Goal: Task Accomplishment & Management: Complete application form

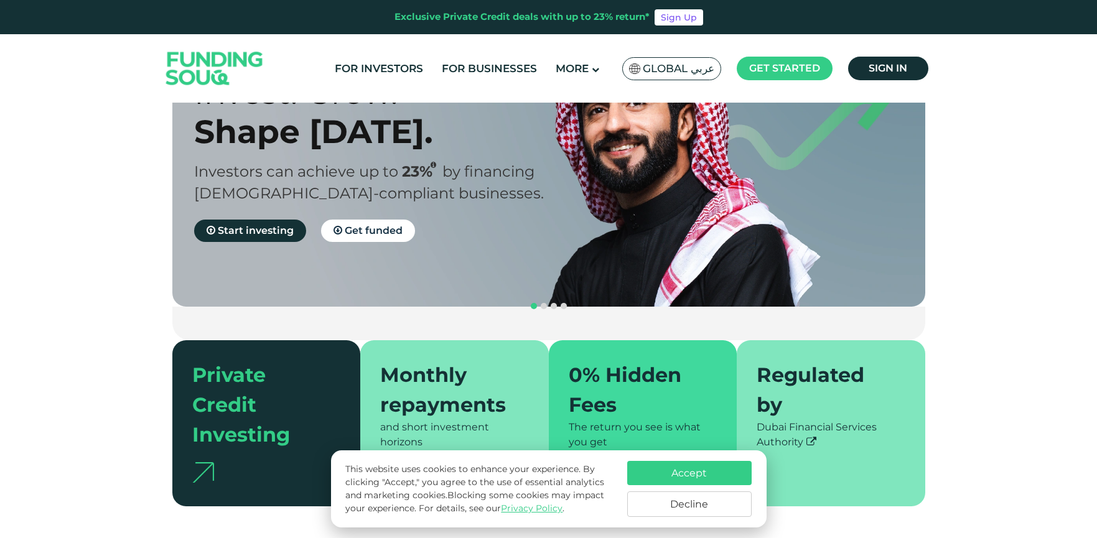
scroll to position [207, 0]
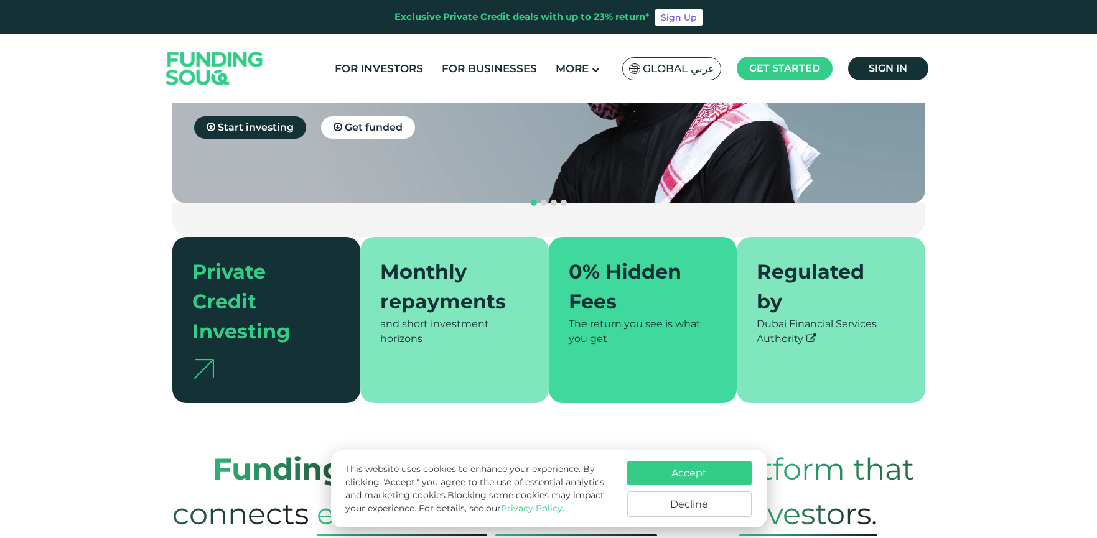
click at [729, 471] on button "Accept" at bounding box center [689, 473] width 124 height 24
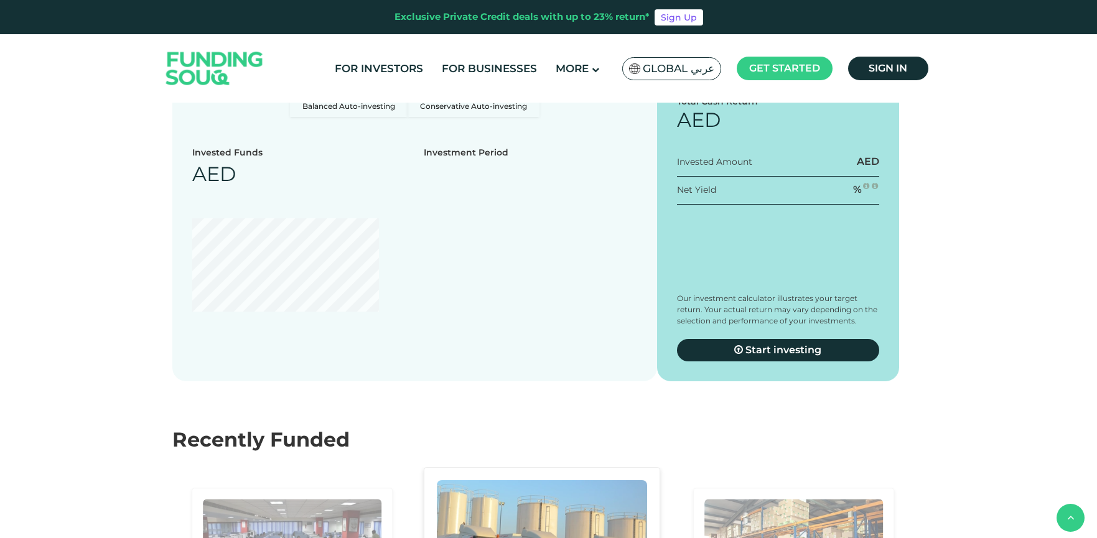
scroll to position [1411, 0]
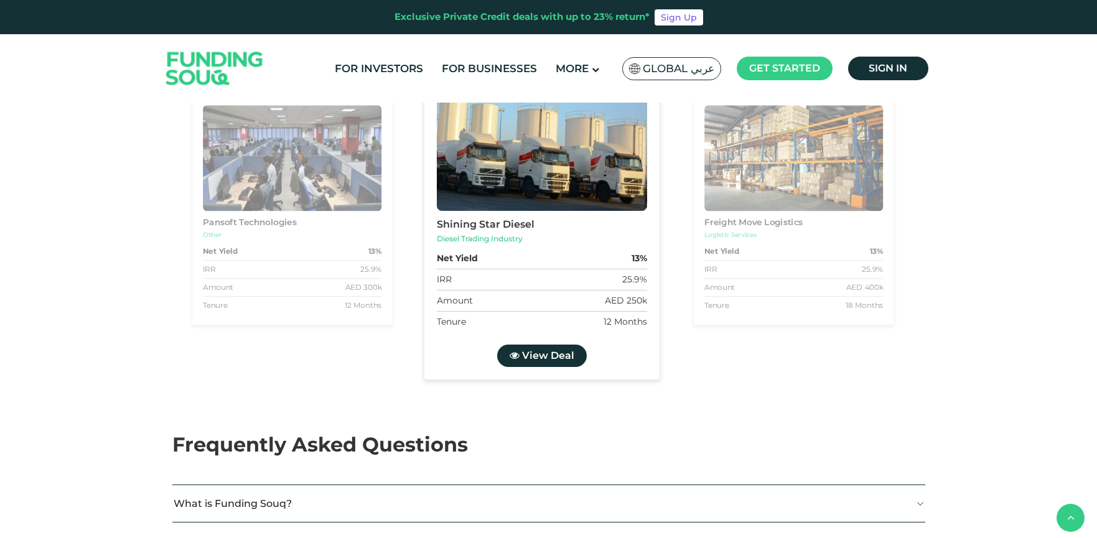
type tc-range-slider "4"
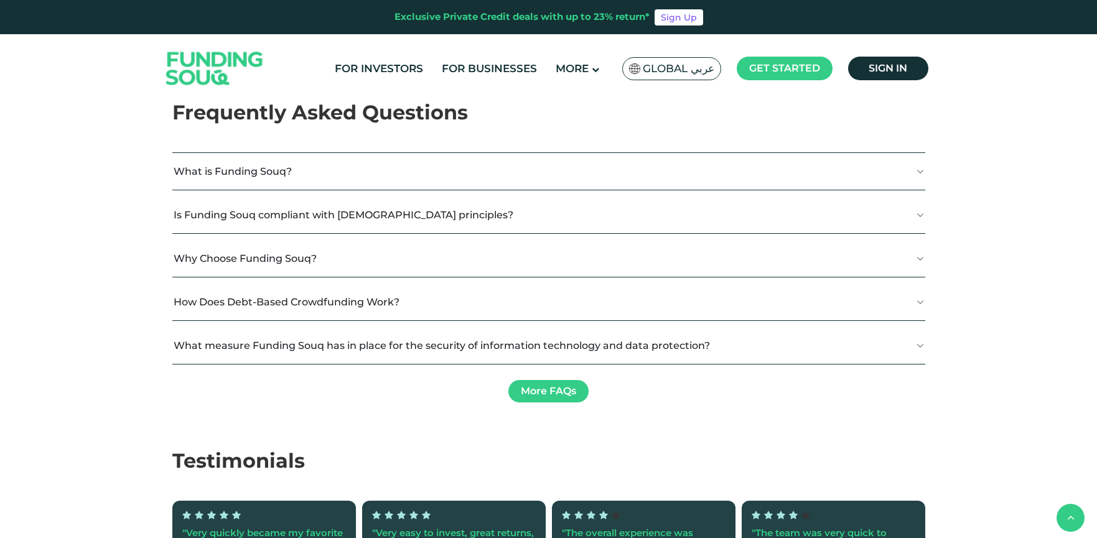
scroll to position [2158, 0]
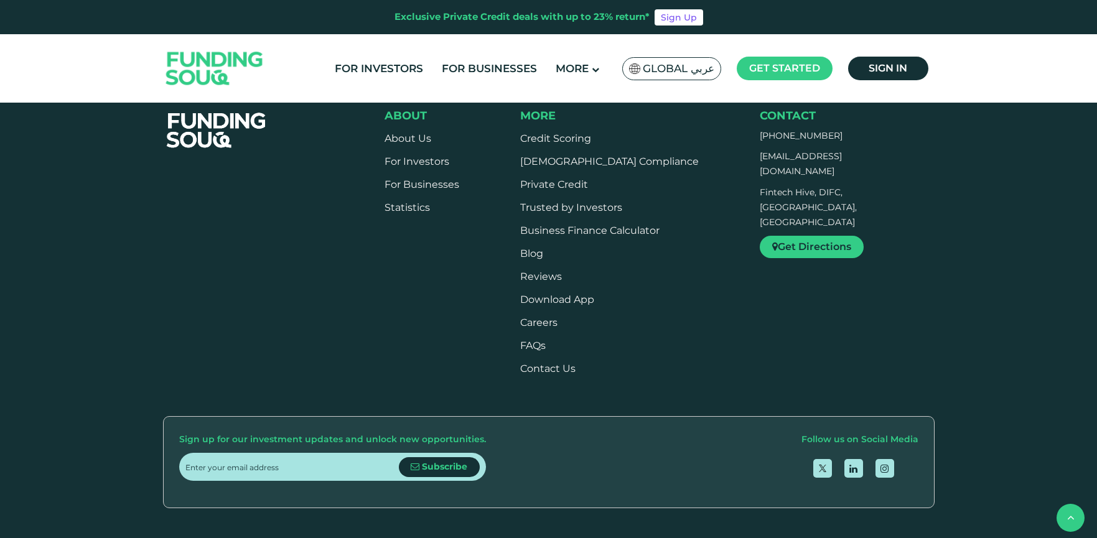
scroll to position [2831, 0]
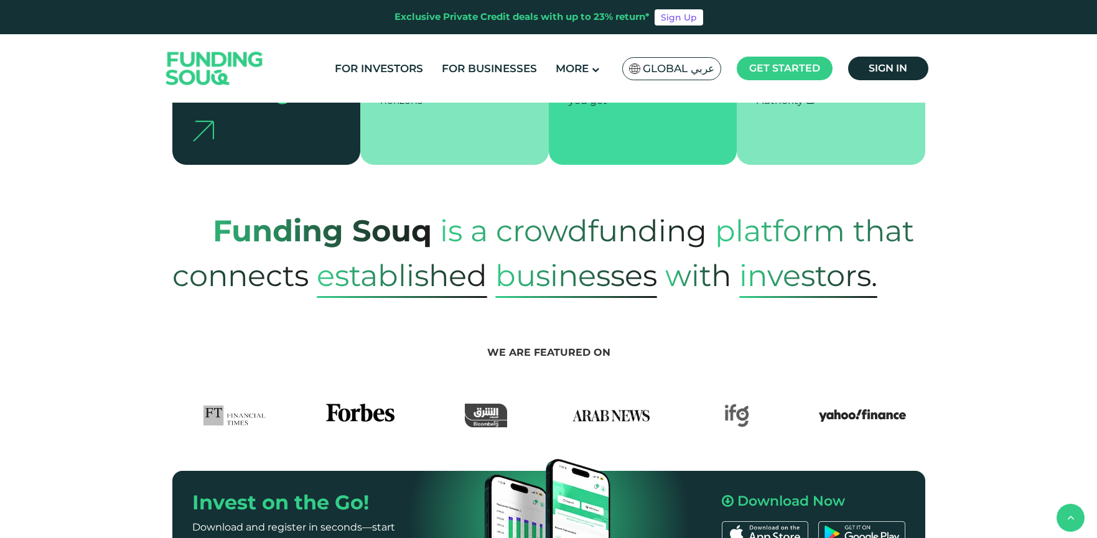
scroll to position [436, 0]
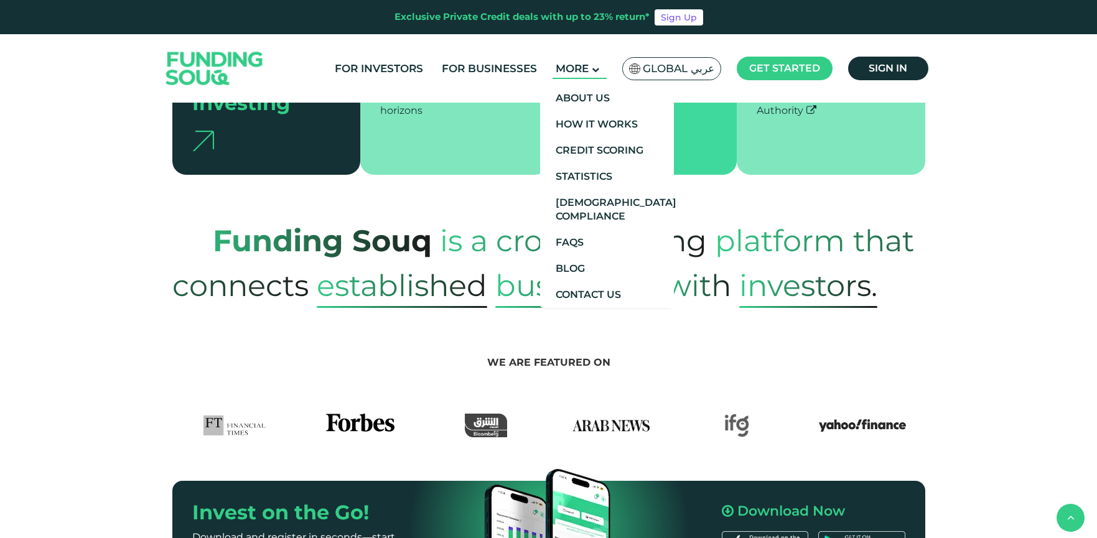
click at [561, 76] on main "More" at bounding box center [580, 69] width 54 height 21
click at [587, 112] on link "How It Works" at bounding box center [607, 124] width 134 height 26
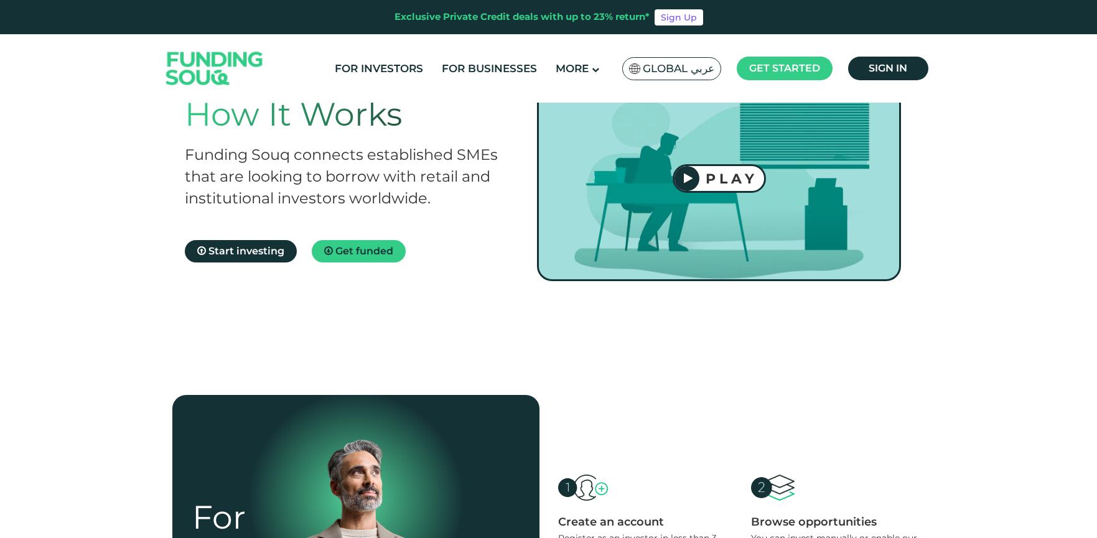
scroll to position [21, 0]
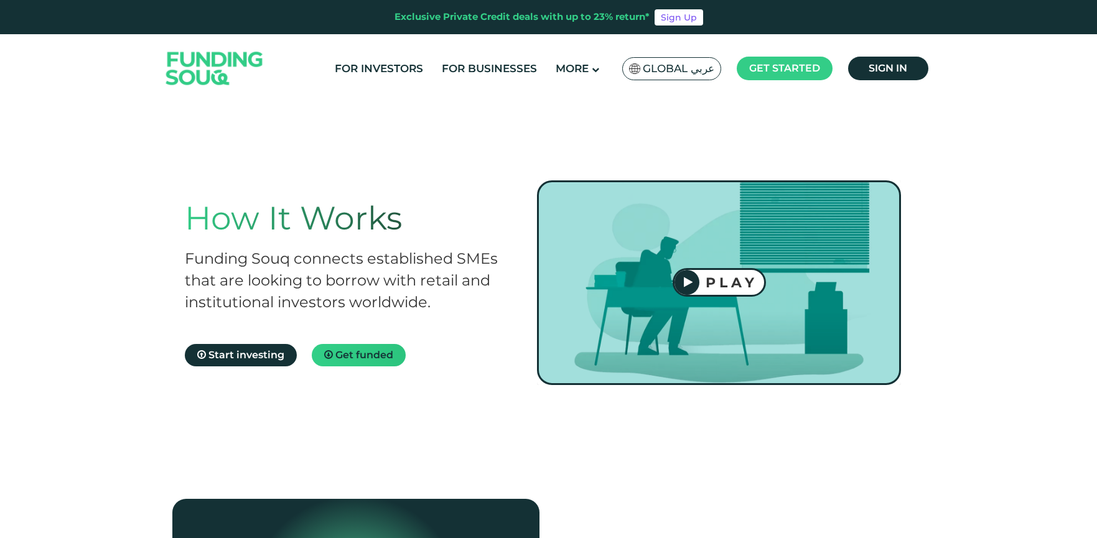
click at [393, 356] on link "Get funded" at bounding box center [359, 355] width 94 height 22
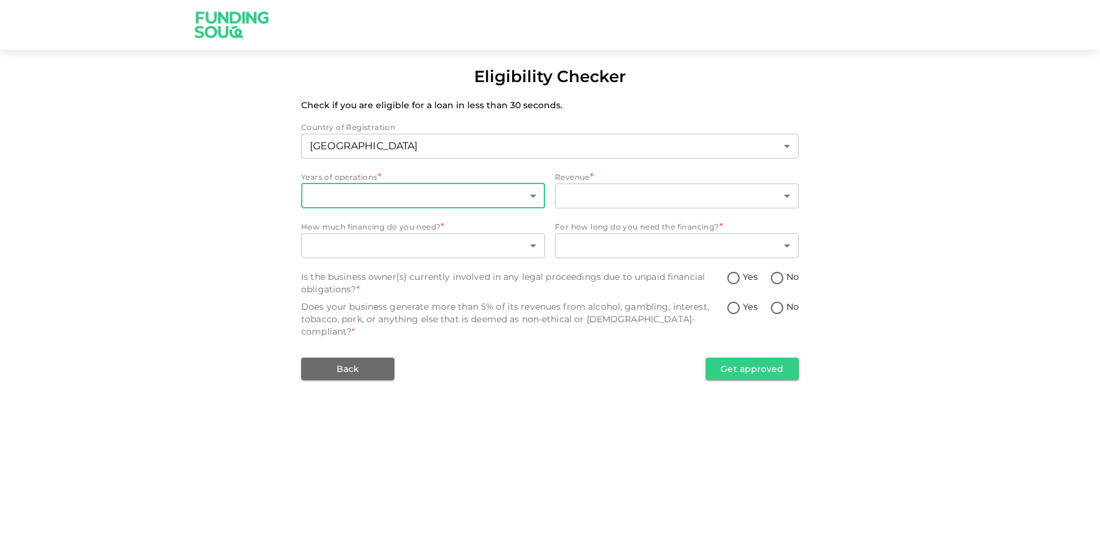
click at [439, 194] on body "Eligibility Checker Check if you are eligible for a loan in less than 30 second…" at bounding box center [550, 269] width 1100 height 538
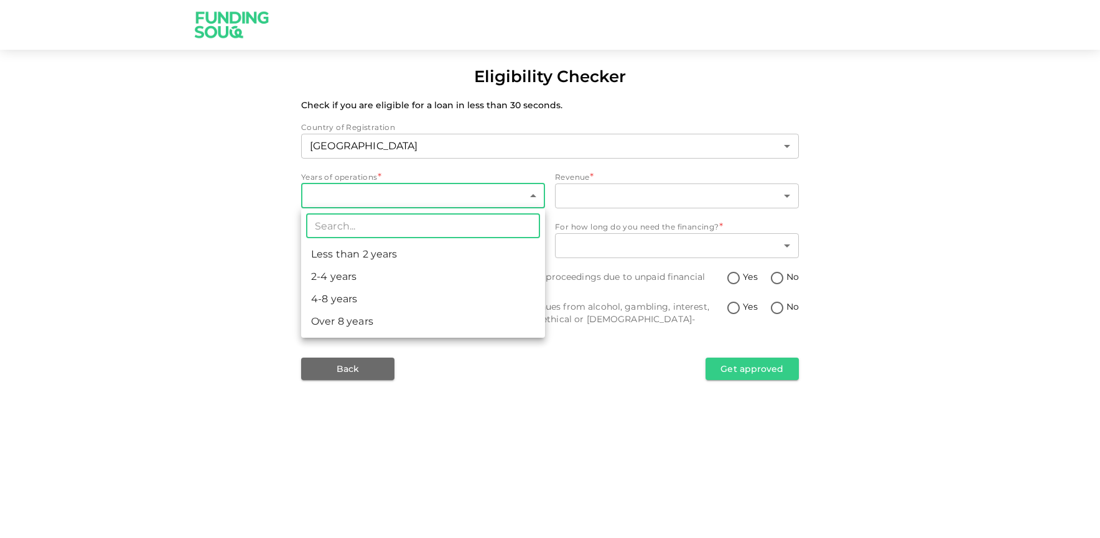
click at [456, 304] on li "4-8 years" at bounding box center [423, 299] width 244 height 22
type input "3"
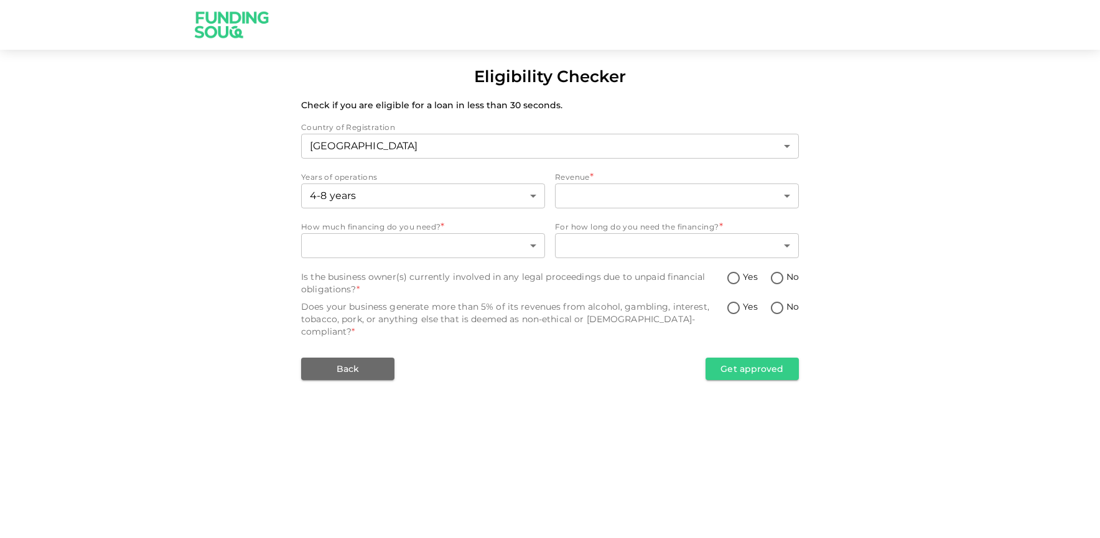
click at [667, 209] on div "​ ​" at bounding box center [677, 197] width 244 height 27
click at [667, 200] on body "Eligibility Checker Check if you are eligible for a loan in less than 30 second…" at bounding box center [550, 269] width 1100 height 538
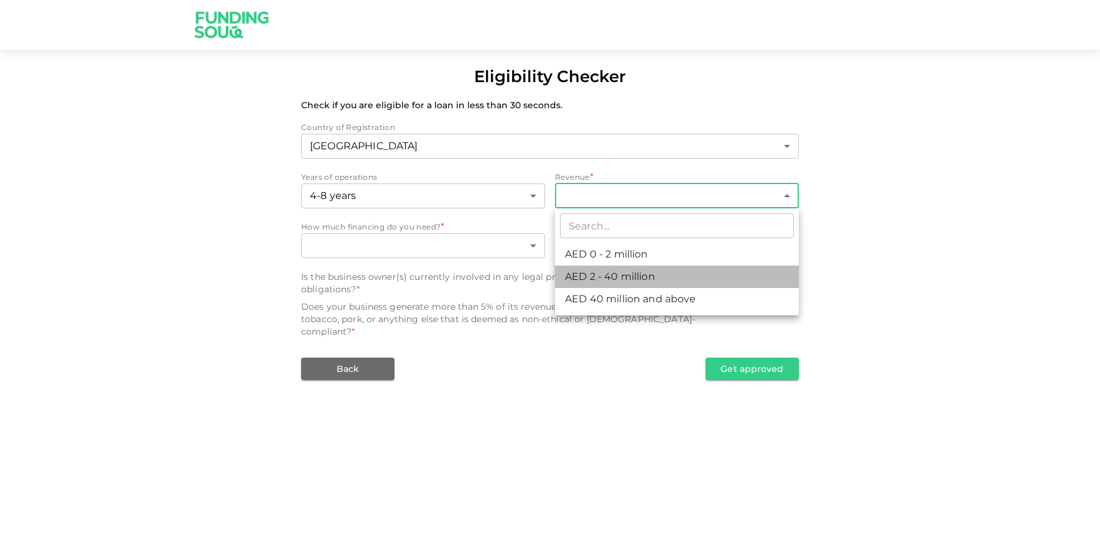
click at [661, 271] on li "AED 2 - 40 million" at bounding box center [677, 277] width 244 height 22
type input "2"
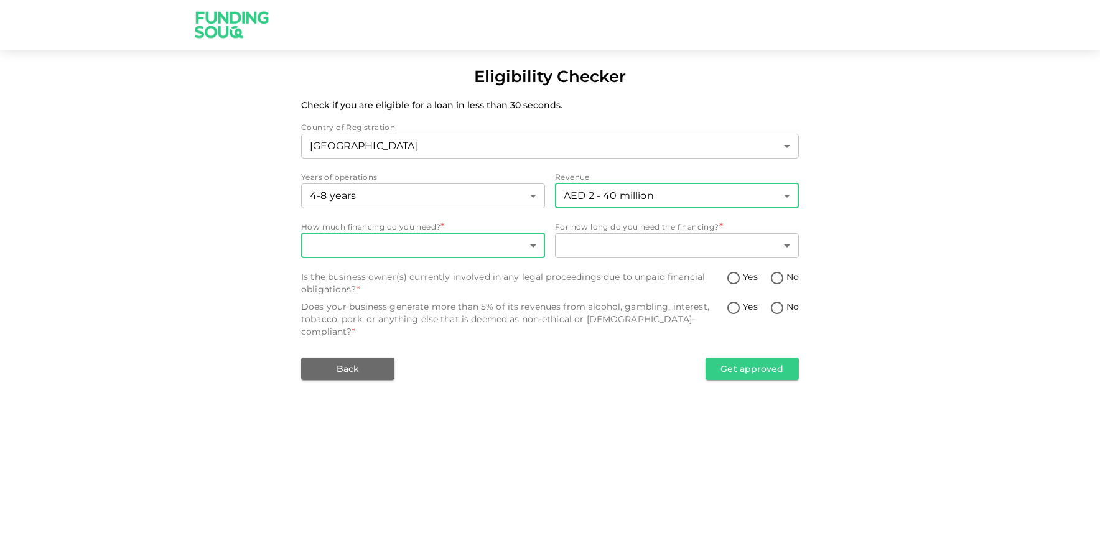
click at [467, 235] on body "Eligibility Checker Check if you are eligible for a loan in less than 30 second…" at bounding box center [550, 269] width 1100 height 538
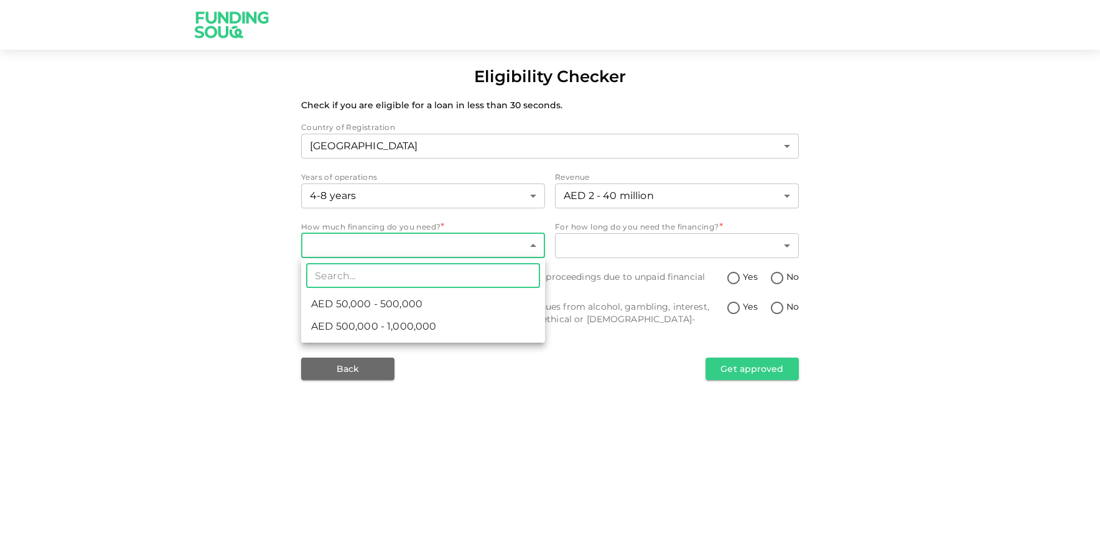
click at [465, 323] on li "AED 500,000 - 1,000,000" at bounding box center [423, 327] width 244 height 22
type input "2"
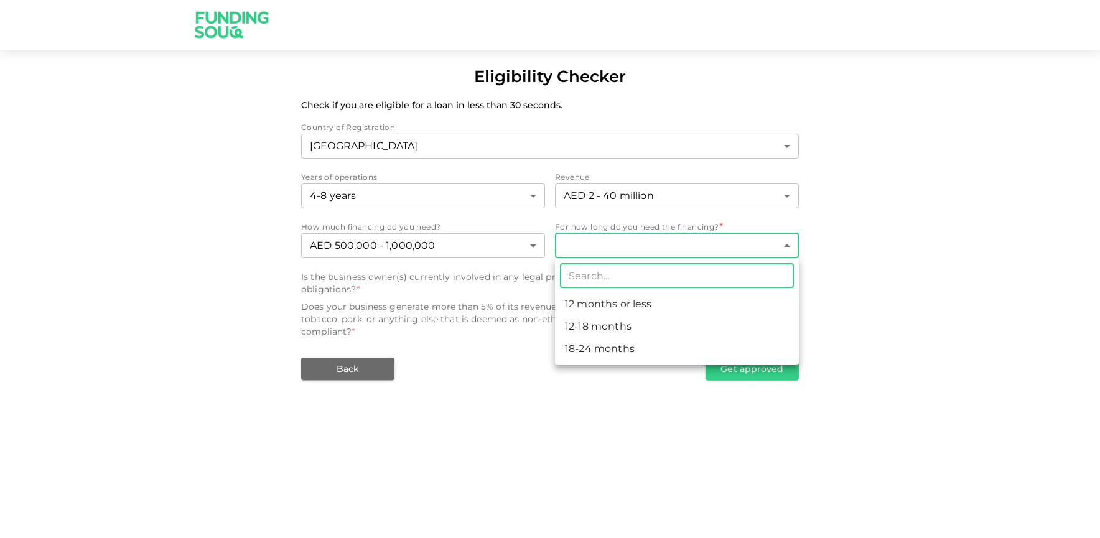
click at [647, 251] on body "Eligibility Checker Check if you are eligible for a loan in less than 30 second…" at bounding box center [550, 269] width 1100 height 538
click at [643, 339] on li "18-24 months" at bounding box center [677, 349] width 244 height 22
type input "3"
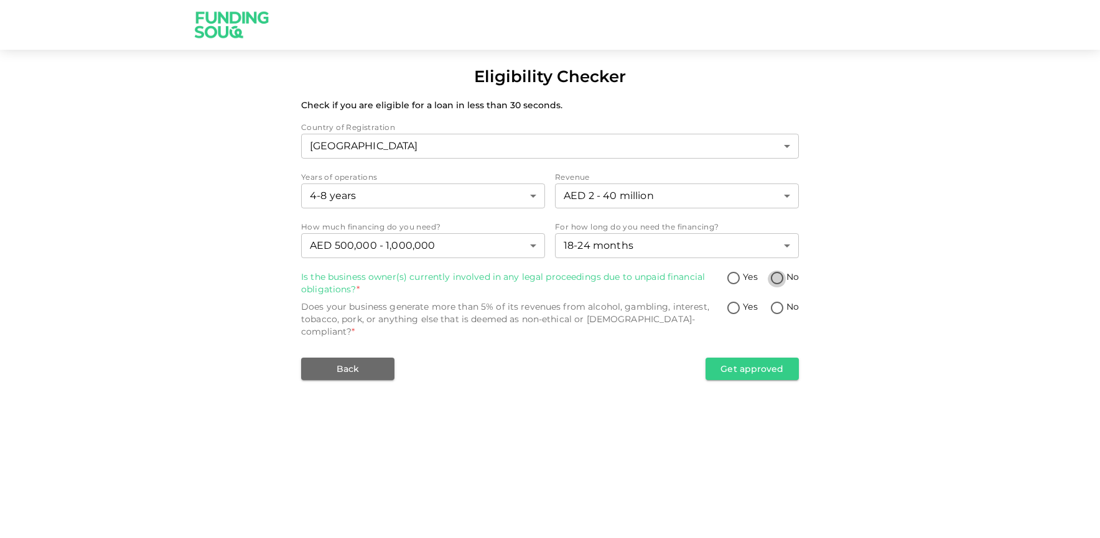
click at [782, 278] on input "No" at bounding box center [777, 279] width 19 height 17
radio input "true"
click at [771, 305] on input "No" at bounding box center [777, 309] width 19 height 17
radio input "true"
click at [771, 358] on button "Get approved" at bounding box center [752, 369] width 93 height 22
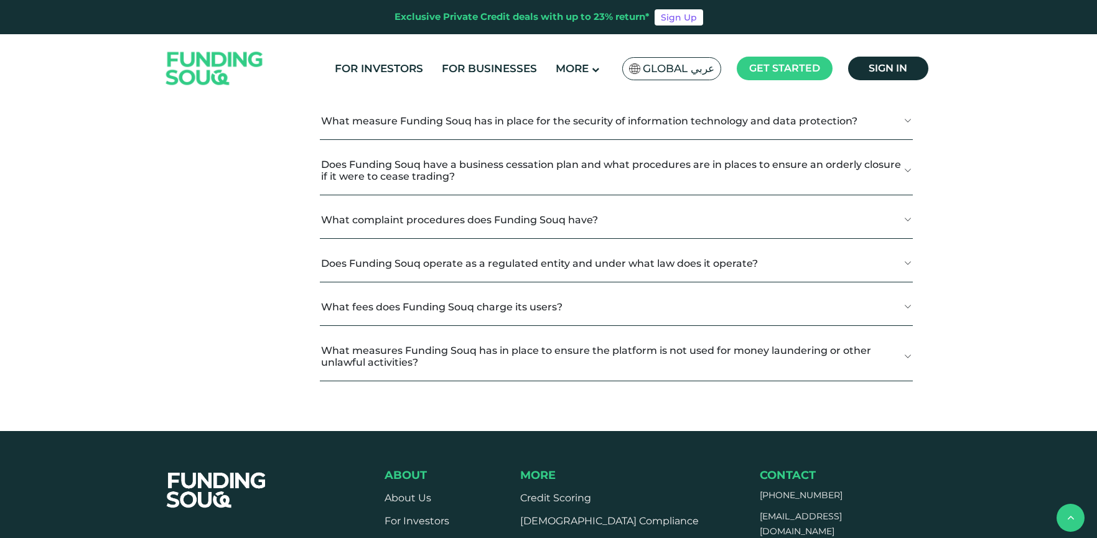
scroll to position [1577, 0]
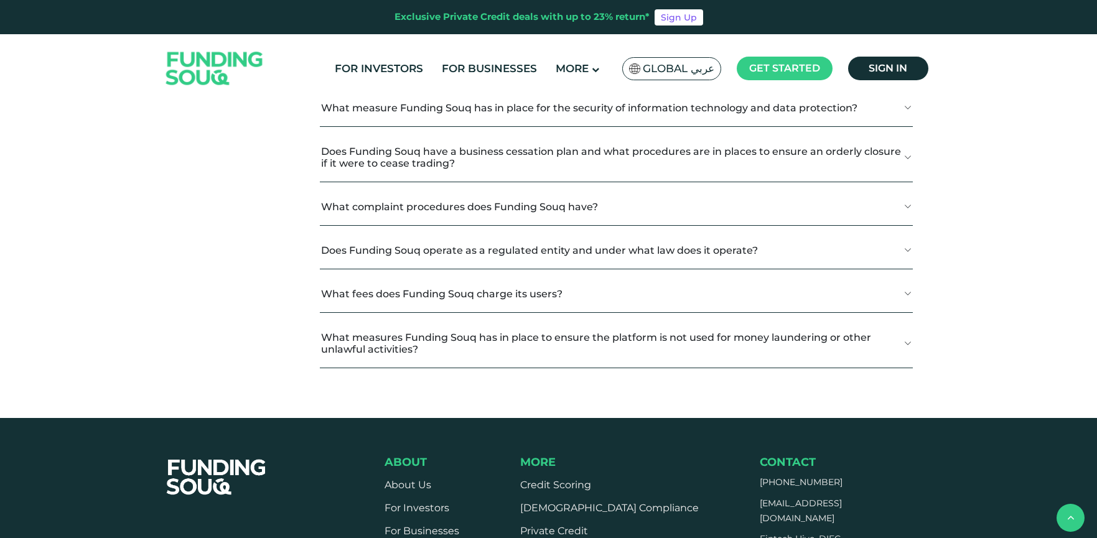
scroll to position [1618, 0]
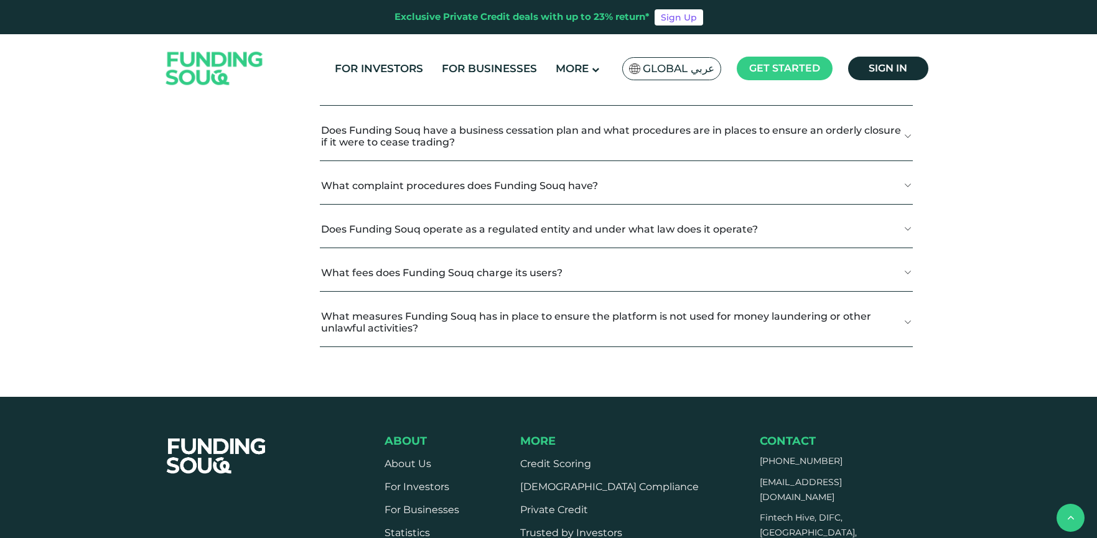
click at [464, 18] on button "Why Choose Funding Souq?" at bounding box center [616, -1] width 593 height 37
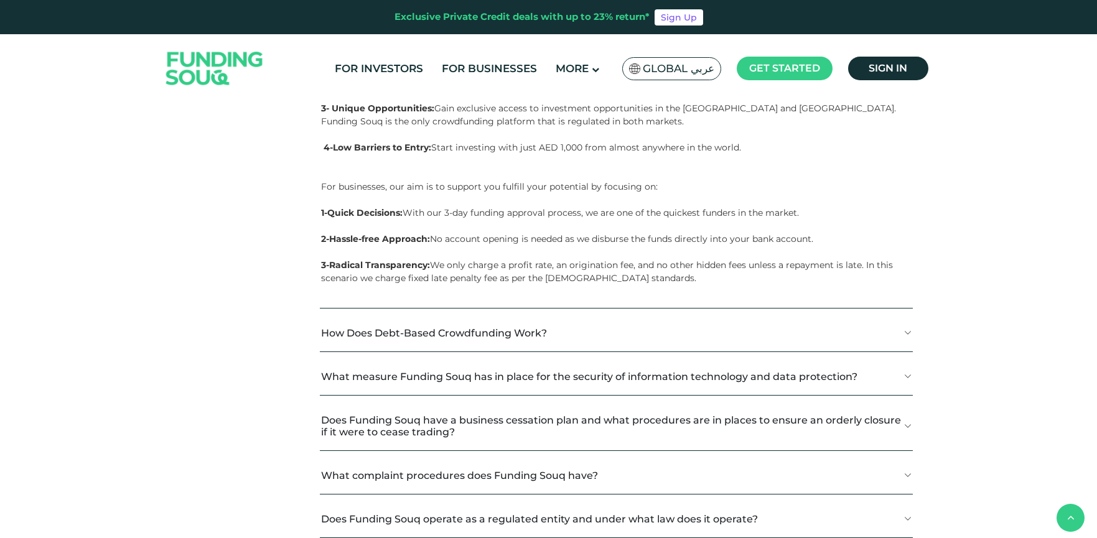
scroll to position [1514, 0]
